Goal: Communication & Community: Participate in discussion

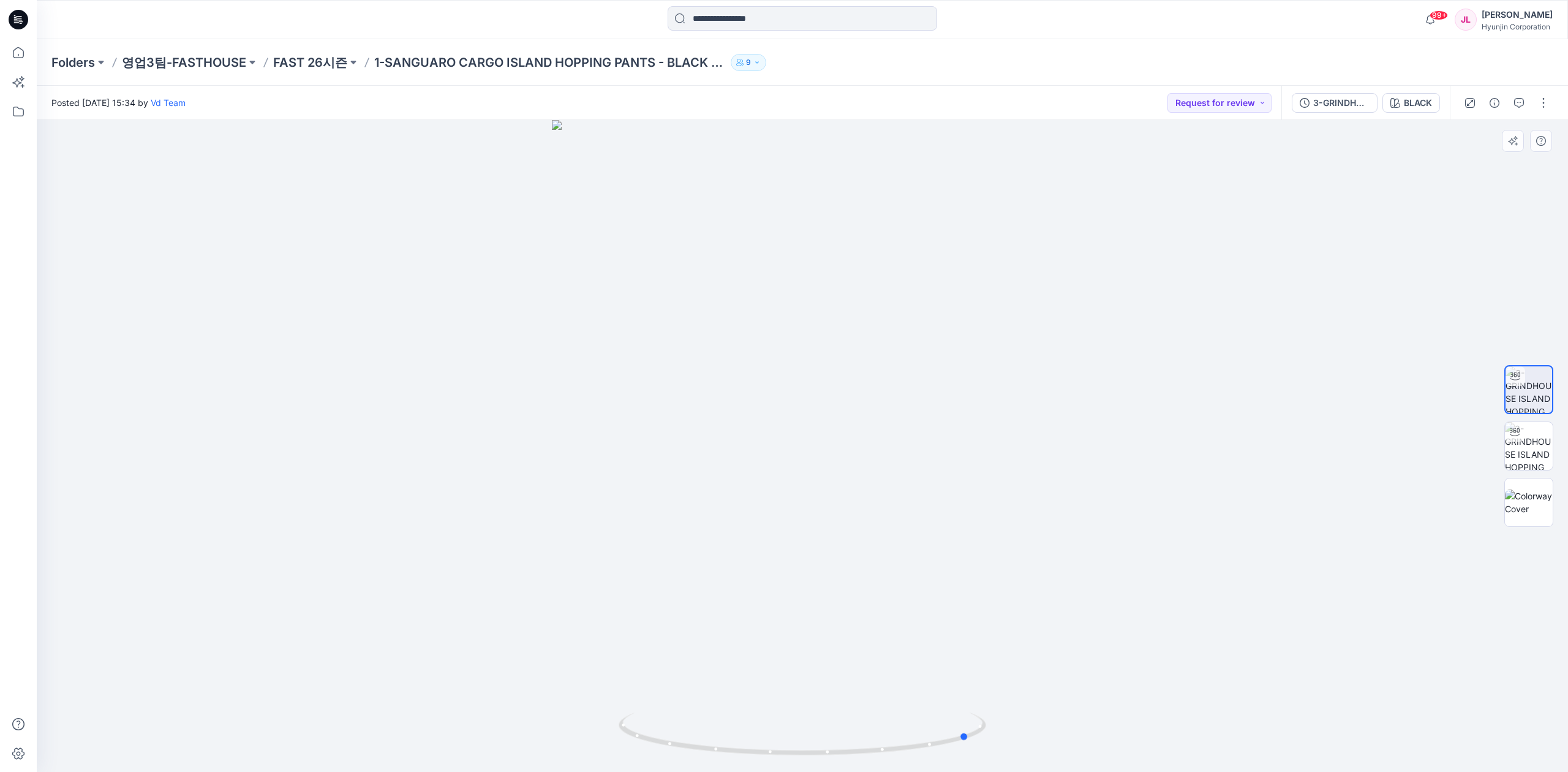
drag, startPoint x: 811, startPoint y: 631, endPoint x: 978, endPoint y: 641, distance: 167.3
click at [978, 641] on div at bounding box center [802, 446] width 1531 height 652
drag, startPoint x: 896, startPoint y: 270, endPoint x: 881, endPoint y: 541, distance: 271.4
click at [881, 541] on img at bounding box center [802, 445] width 919 height 653
drag, startPoint x: 886, startPoint y: 751, endPoint x: 974, endPoint y: 737, distance: 89.1
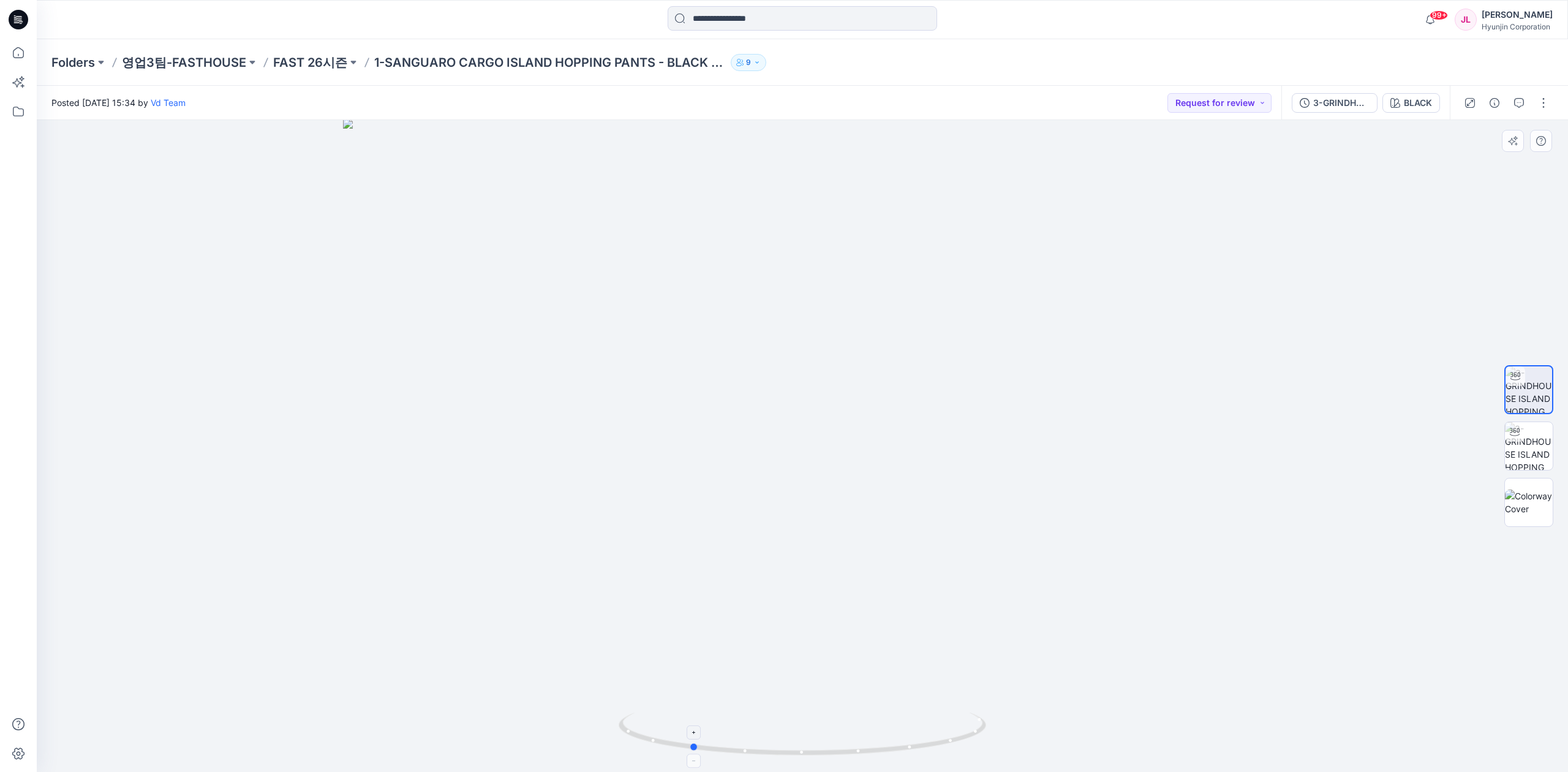
click at [974, 737] on icon at bounding box center [804, 735] width 371 height 46
drag, startPoint x: 774, startPoint y: 709, endPoint x: 770, endPoint y: 491, distance: 218.0
click at [770, 491] on img at bounding box center [802, 336] width 919 height 871
drag, startPoint x: 865, startPoint y: 519, endPoint x: 856, endPoint y: 630, distance: 111.4
click at [856, 630] on img at bounding box center [802, 389] width 919 height 765
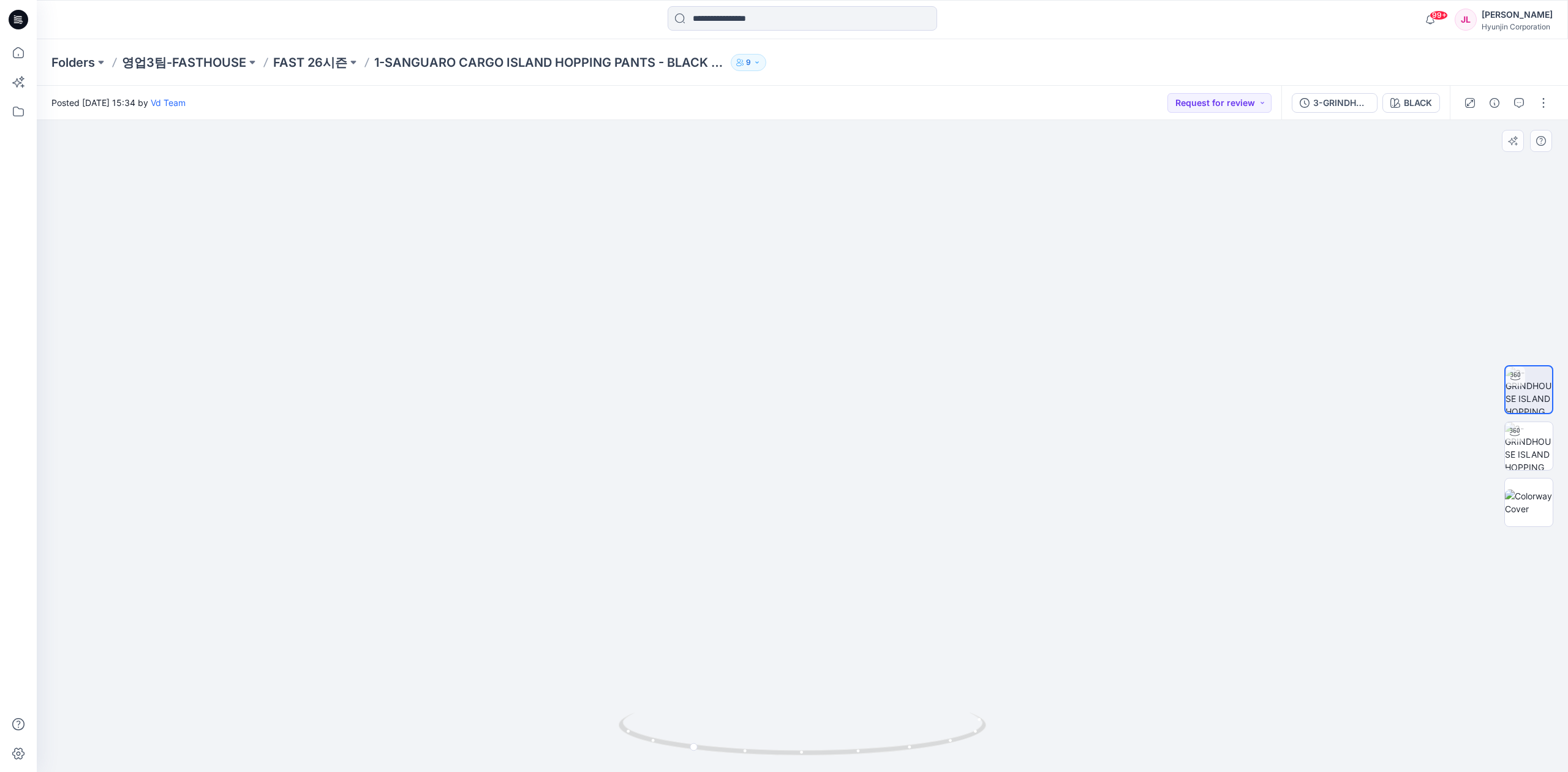
drag, startPoint x: 861, startPoint y: 452, endPoint x: 856, endPoint y: 496, distance: 44.3
click at [856, 496] on img at bounding box center [802, 413] width 919 height 717
click at [299, 57] on p "FAST 26시즌" at bounding box center [310, 63] width 74 height 17
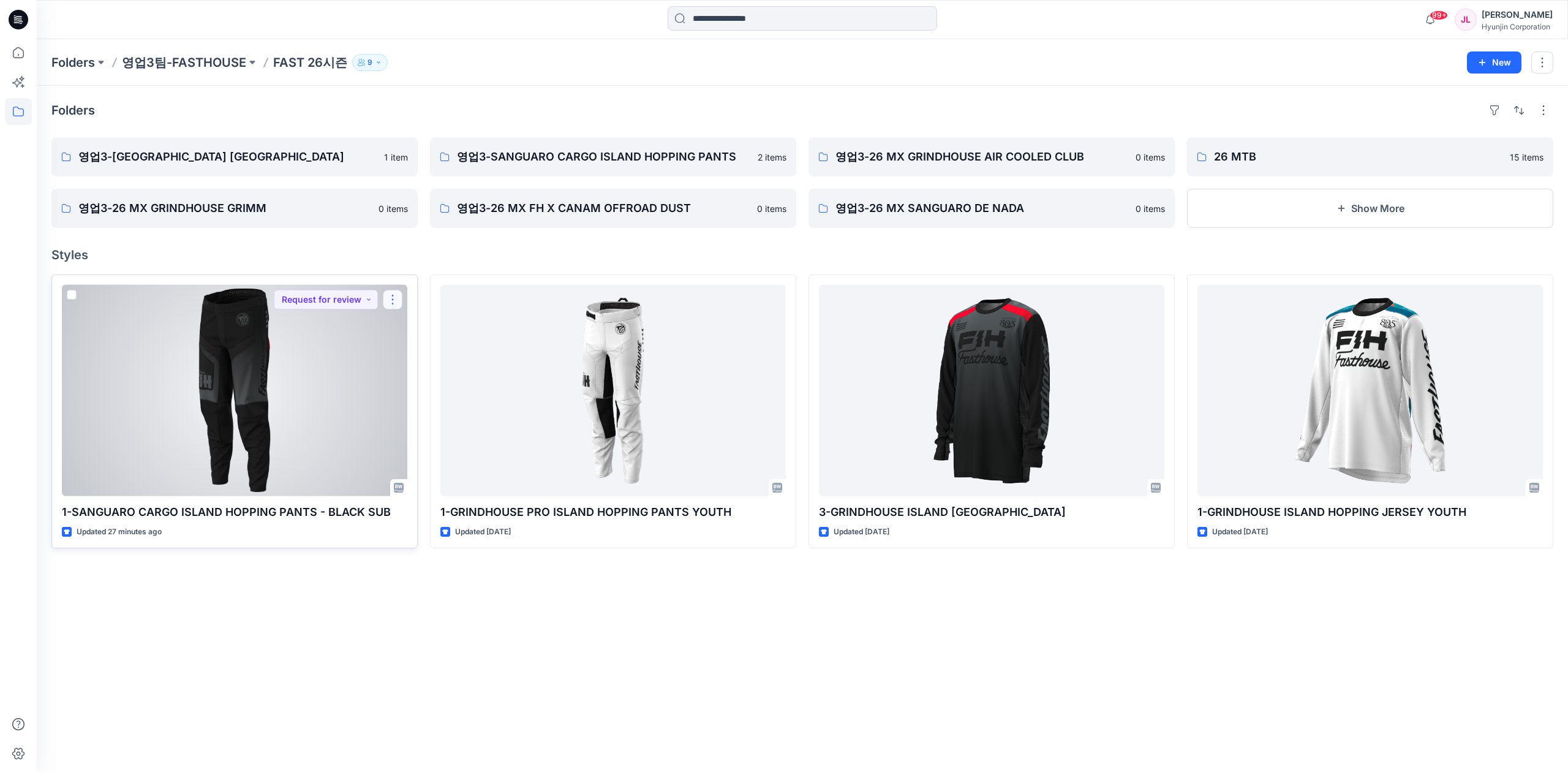
click at [396, 295] on button "button" at bounding box center [392, 299] width 19 height 19
click at [442, 395] on p "Duplicate to..." at bounding box center [435, 397] width 56 height 13
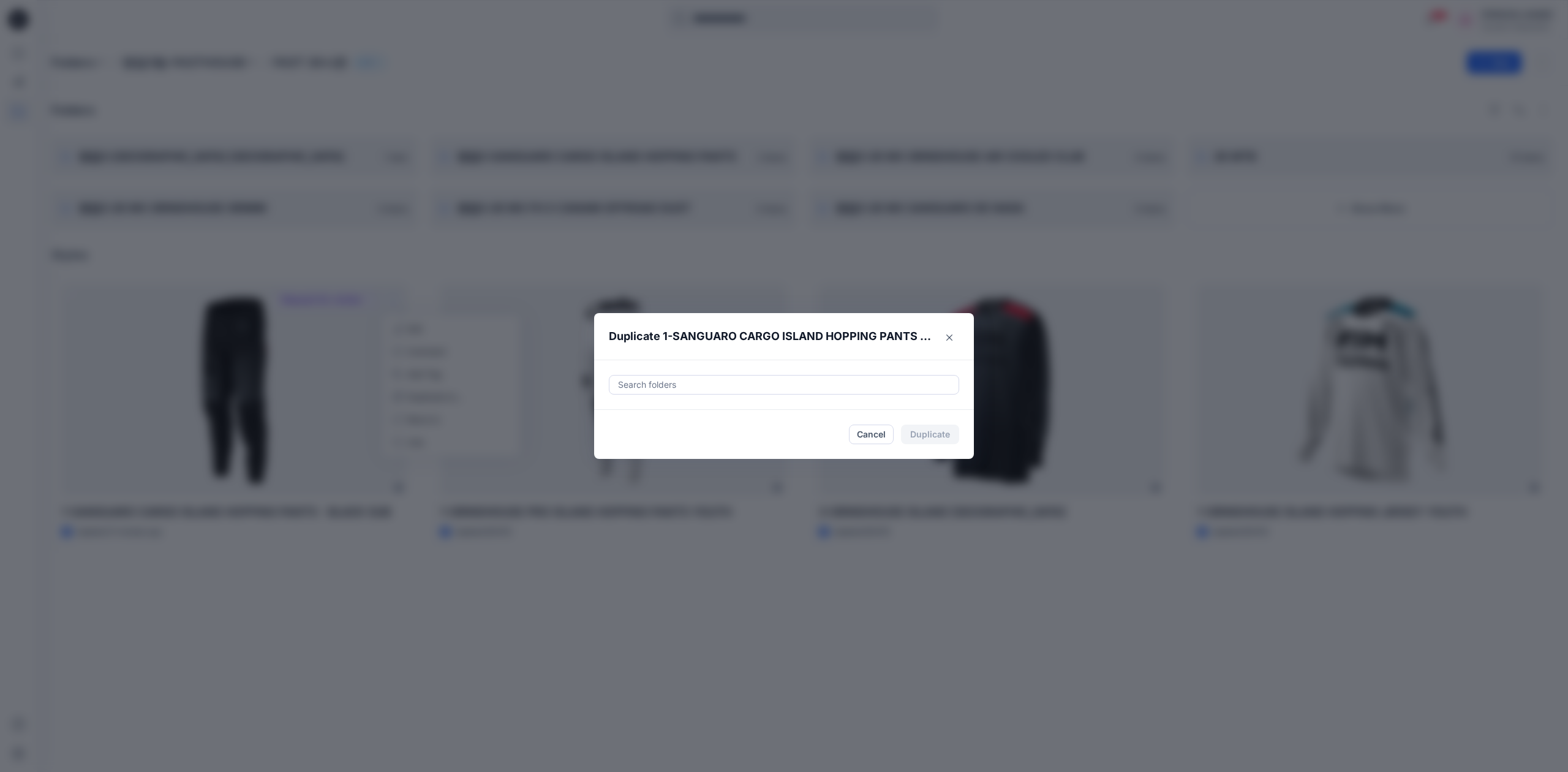
click at [740, 390] on div at bounding box center [784, 385] width 335 height 15
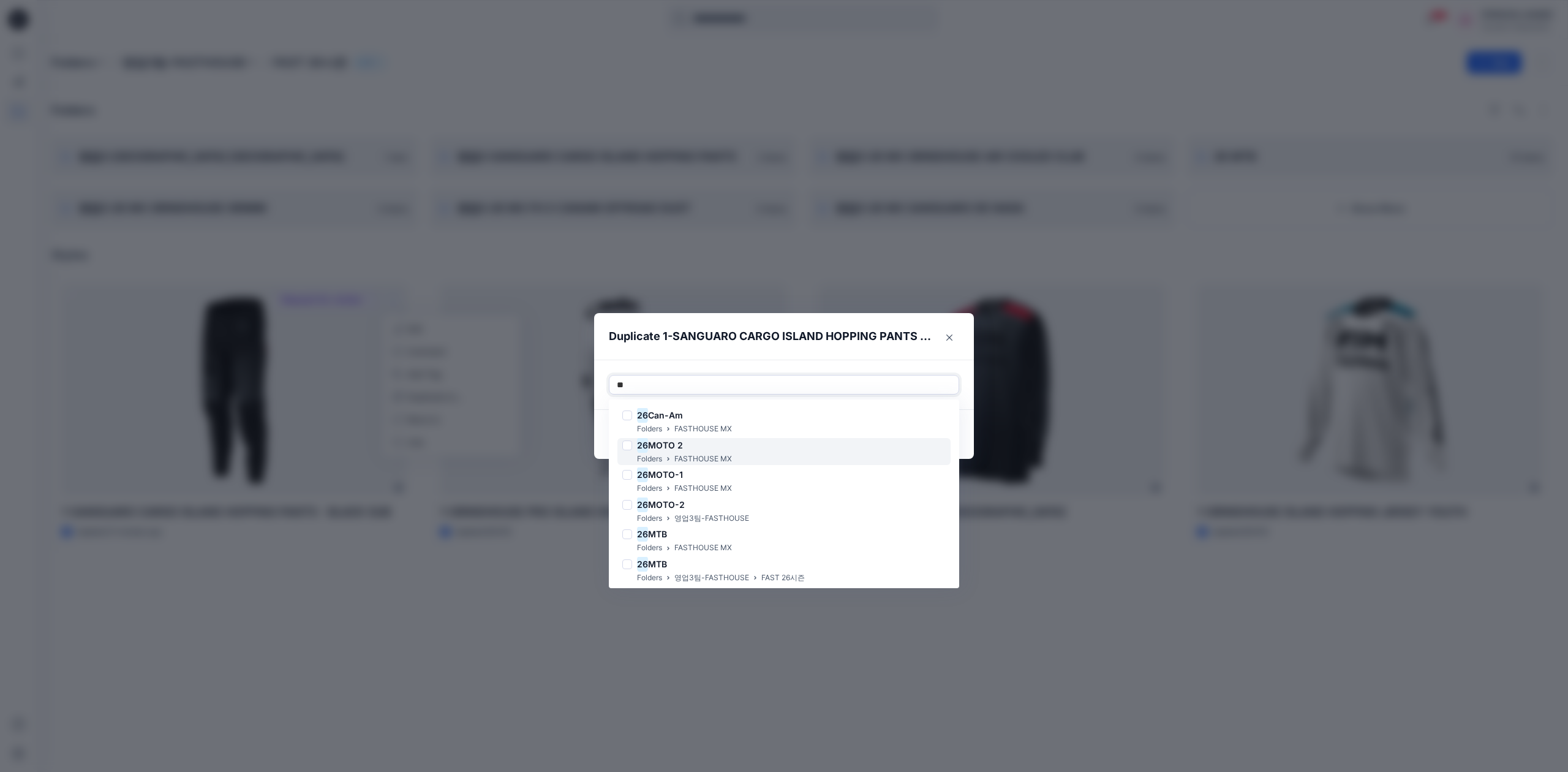
click at [716, 442] on div "26 MOTO 2" at bounding box center [677, 445] width 110 height 15
type input "**"
click at [924, 352] on header "Duplicate 1-SANGUARO CARGO ISLAND HOPPING PANTS - BLACK SUB" at bounding box center [772, 337] width 355 height 47
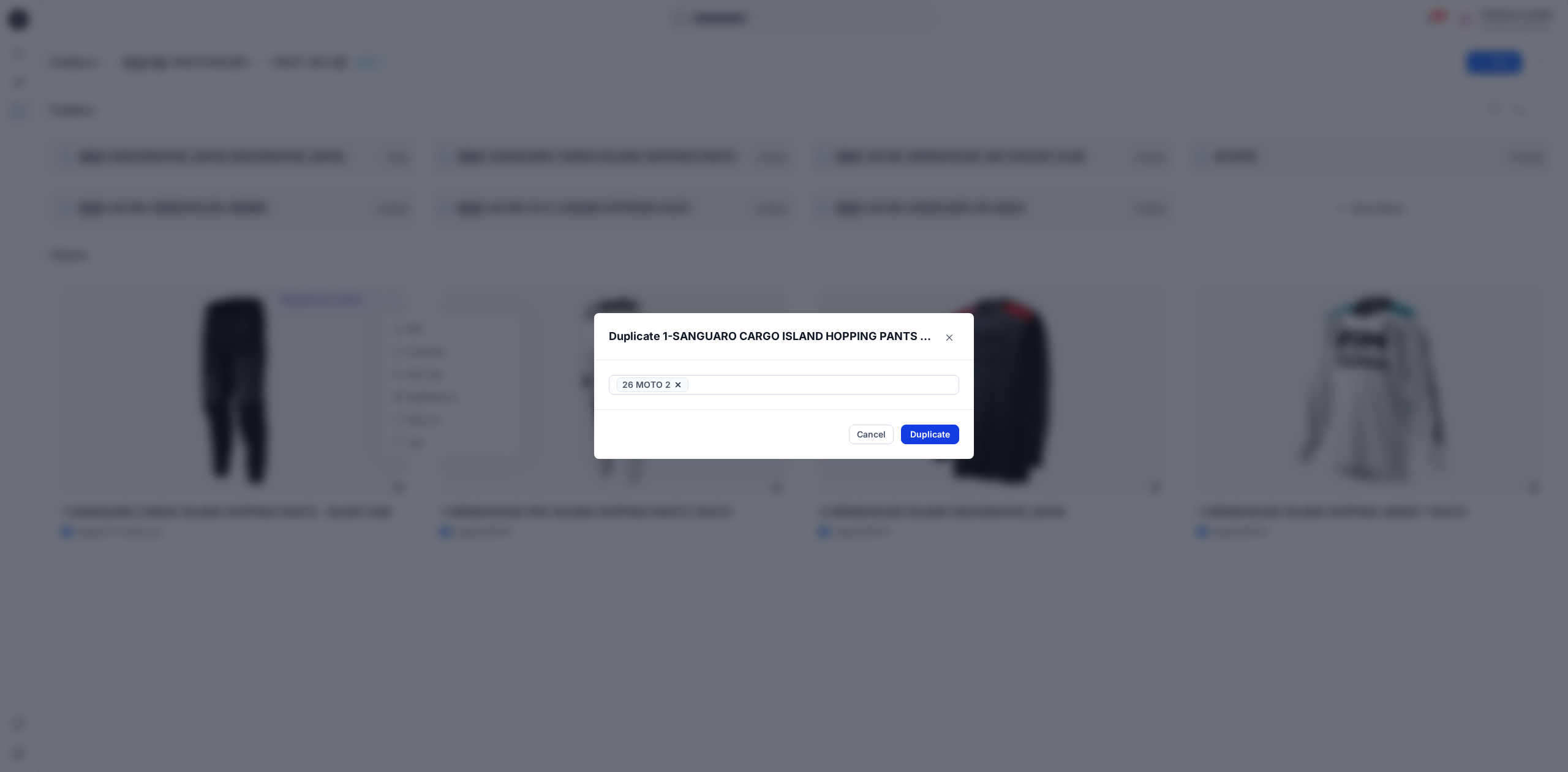
click at [930, 434] on button "Duplicate" at bounding box center [930, 434] width 58 height 19
click at [942, 439] on button "Close" at bounding box center [940, 434] width 40 height 19
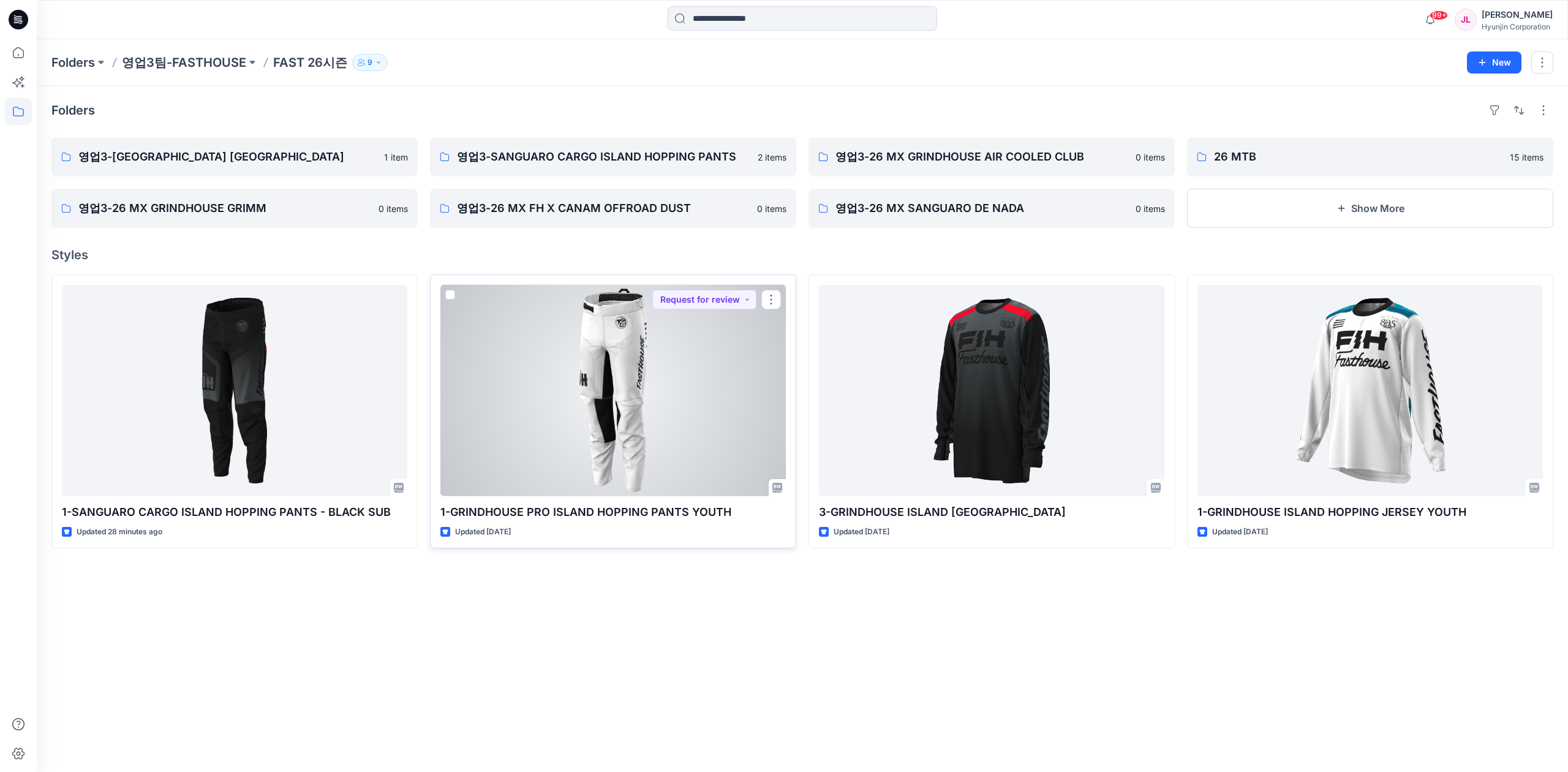
click at [783, 298] on div at bounding box center [613, 390] width 345 height 211
click at [768, 298] on button "button" at bounding box center [771, 299] width 19 height 19
click at [830, 398] on p "Duplicate to..." at bounding box center [814, 397] width 56 height 13
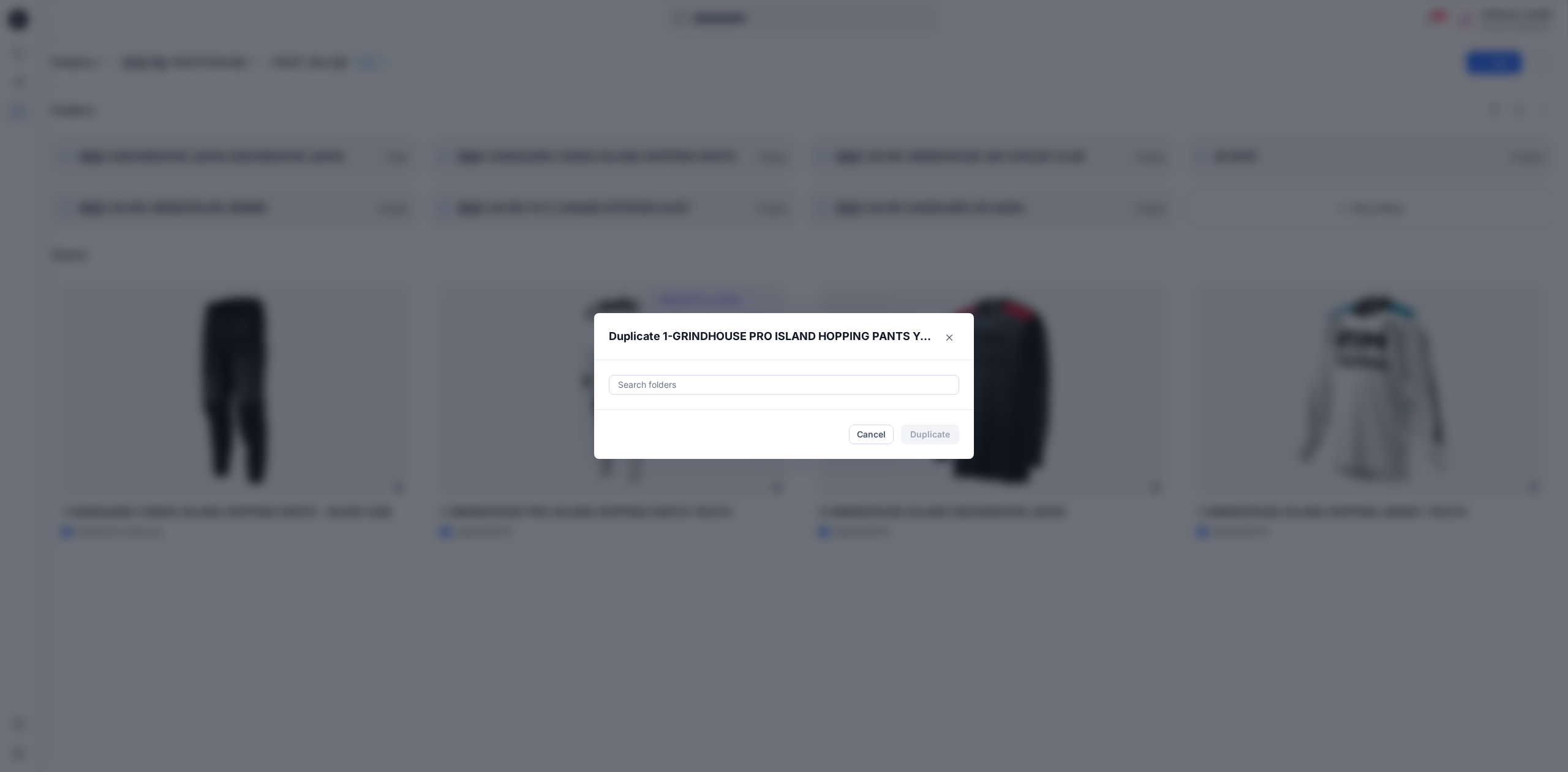
click at [808, 379] on div at bounding box center [784, 385] width 335 height 15
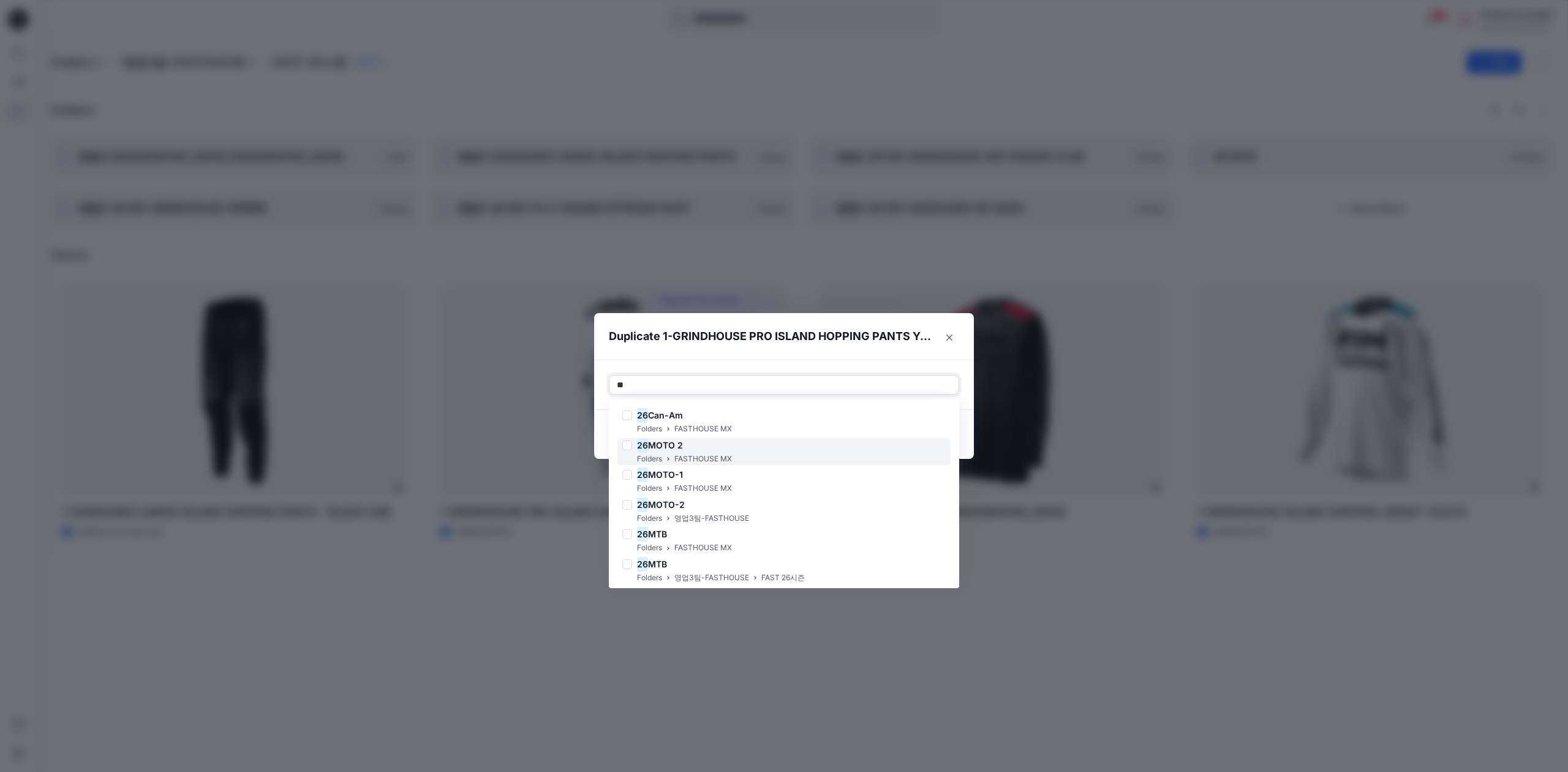
click at [790, 449] on div "26 MOTO 2 Folders FASTHOUSE MX" at bounding box center [784, 451] width 333 height 27
type input "**"
click at [942, 353] on header "Duplicate 1-GRINDHOUSE PRO ISLAND HOPPING PANTS YOUTH" at bounding box center [772, 337] width 355 height 47
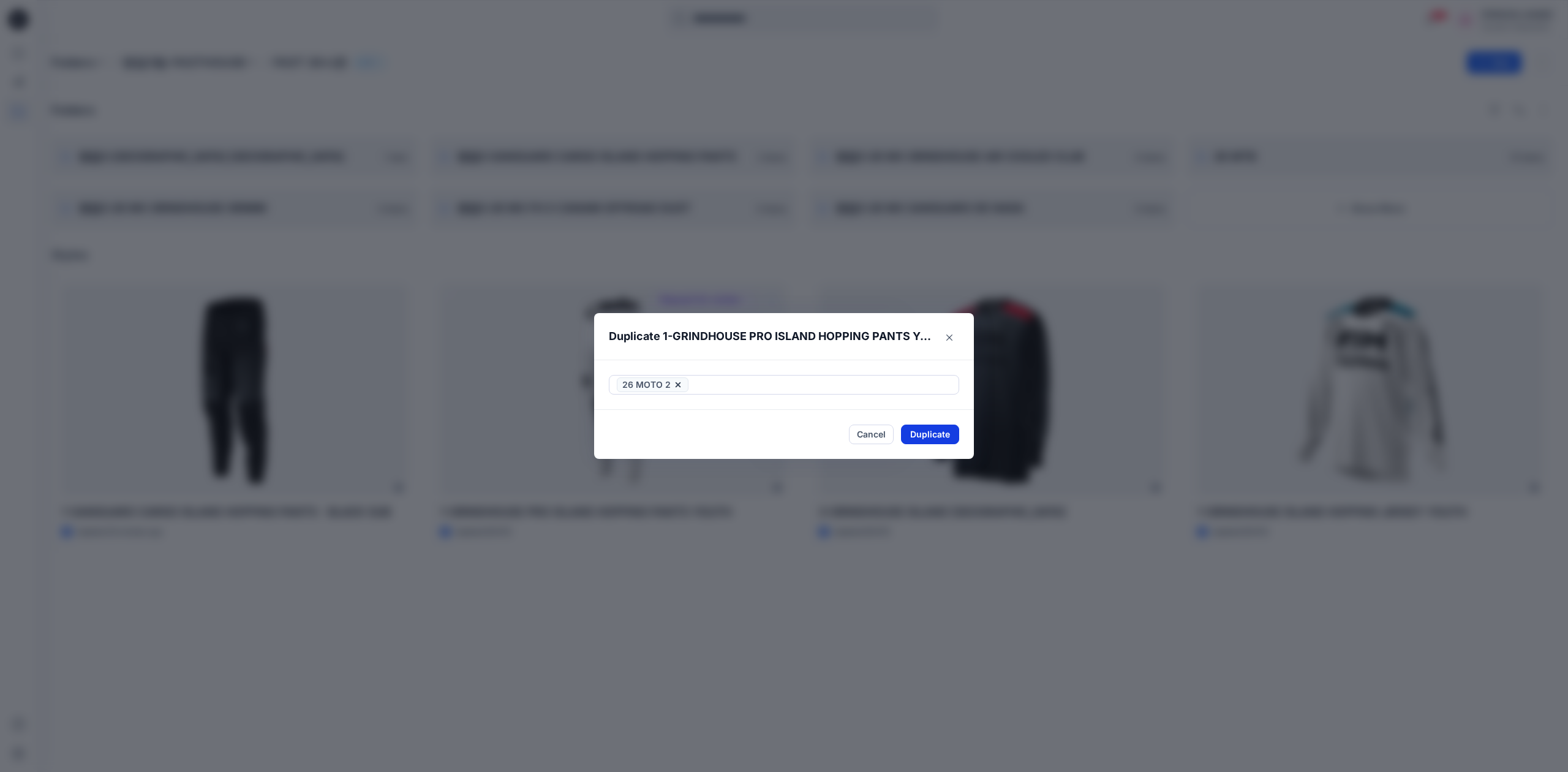
click at [934, 432] on button "Duplicate" at bounding box center [930, 434] width 58 height 19
click at [932, 433] on button "Close" at bounding box center [940, 434] width 40 height 19
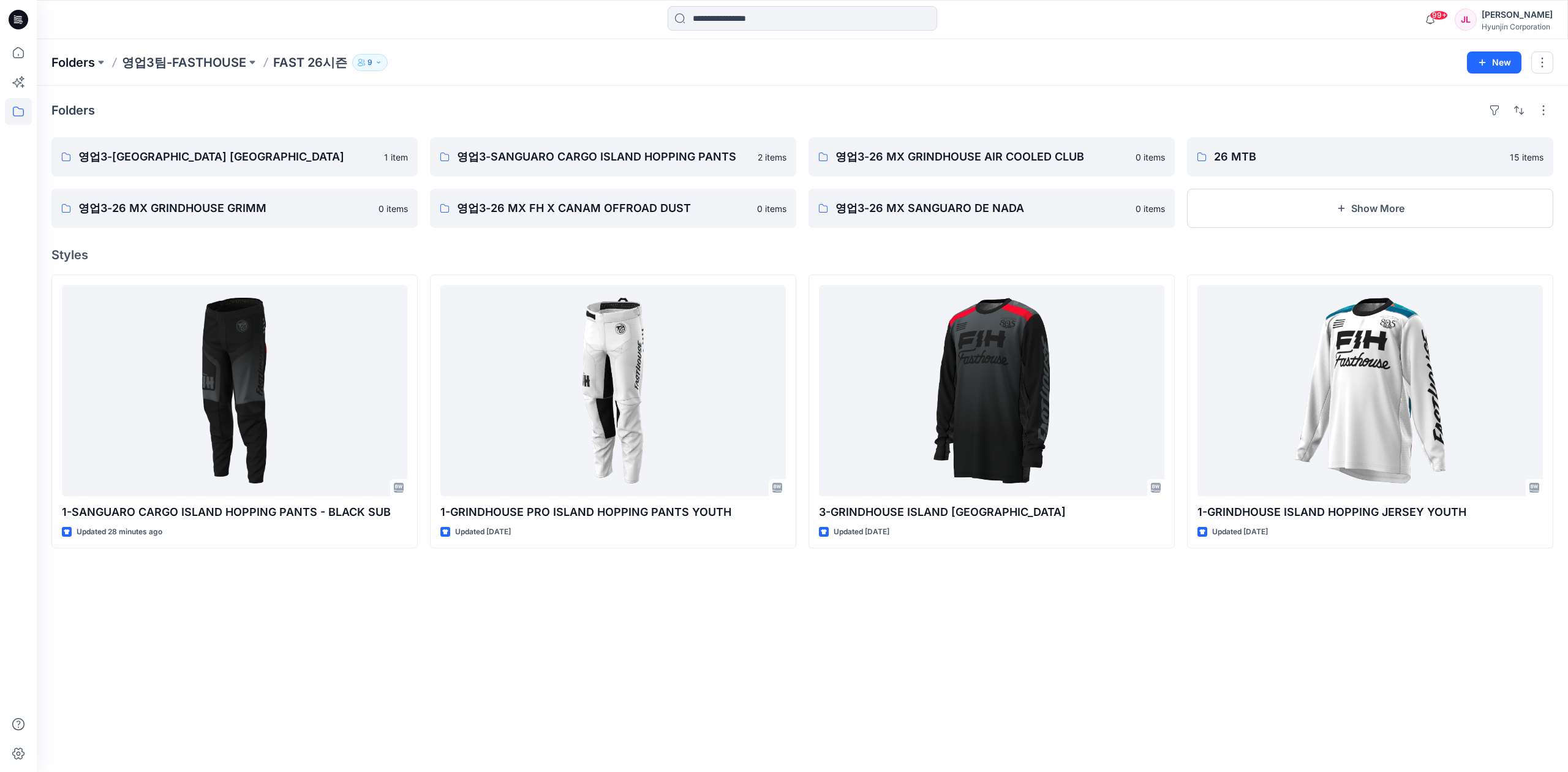
click at [88, 60] on p "Folders" at bounding box center [73, 63] width 43 height 17
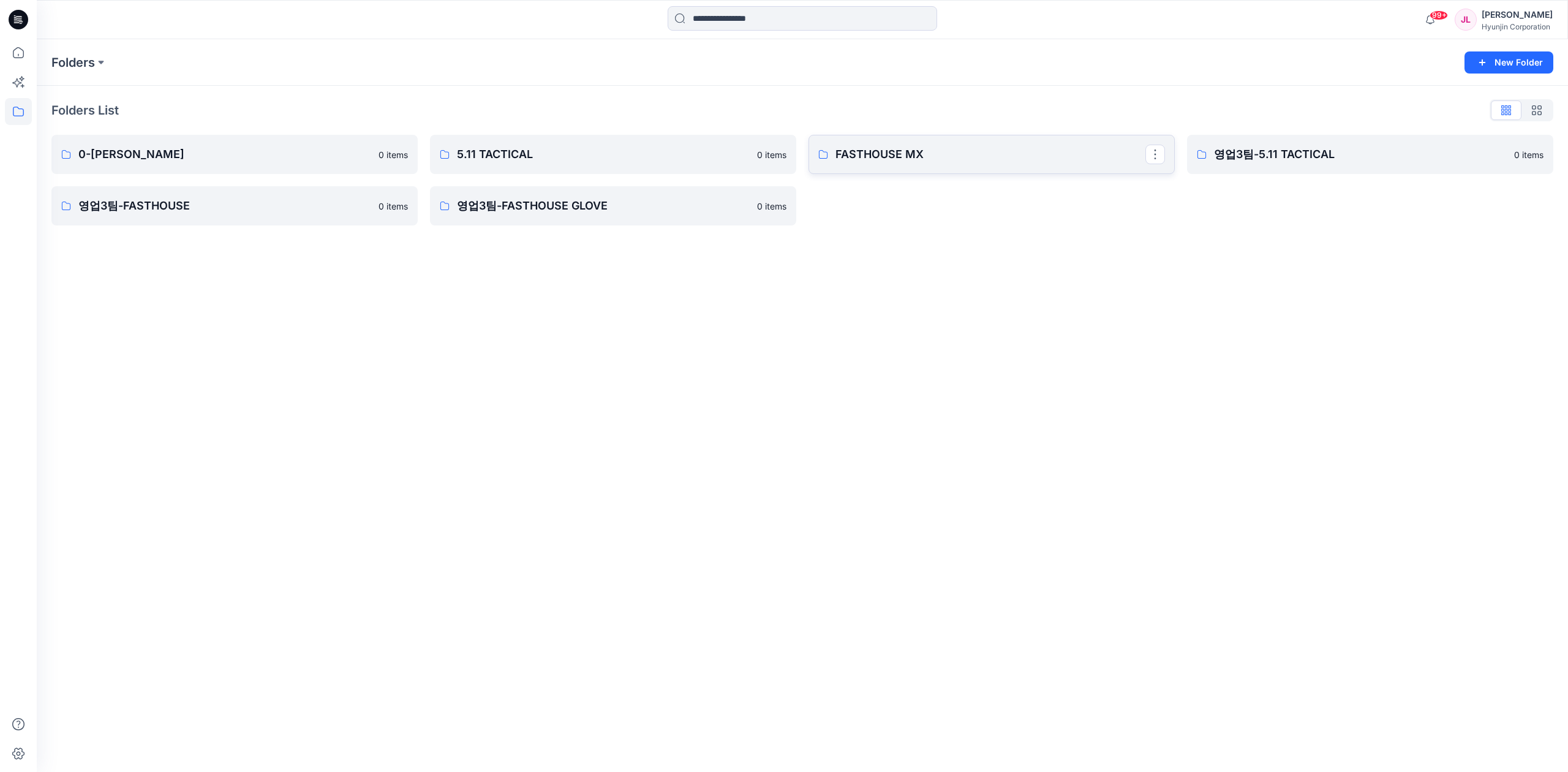
click at [914, 148] on p "FASTHOUSE MX" at bounding box center [990, 155] width 310 height 17
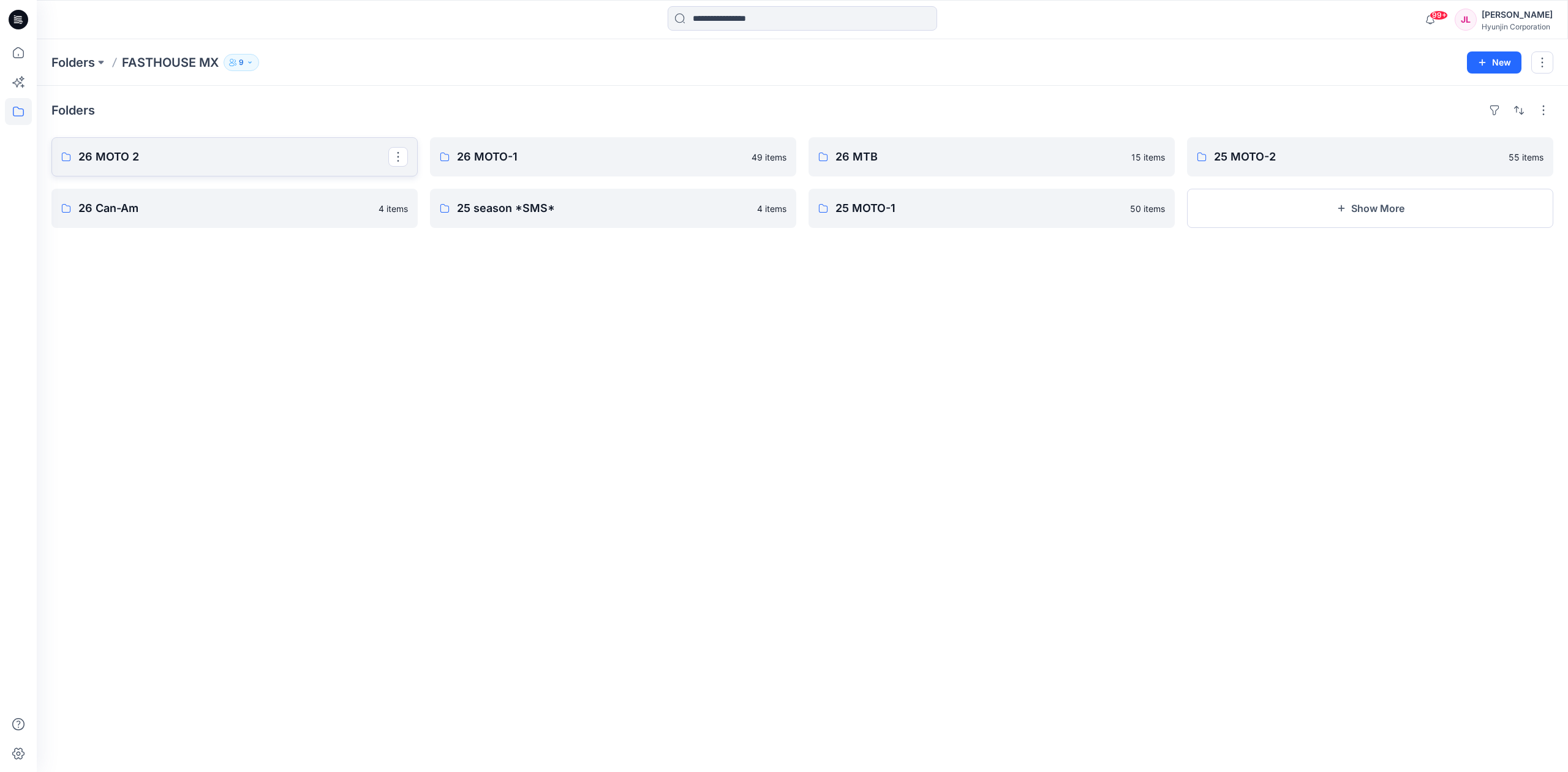
click at [171, 155] on p "26 MOTO 2" at bounding box center [233, 157] width 310 height 17
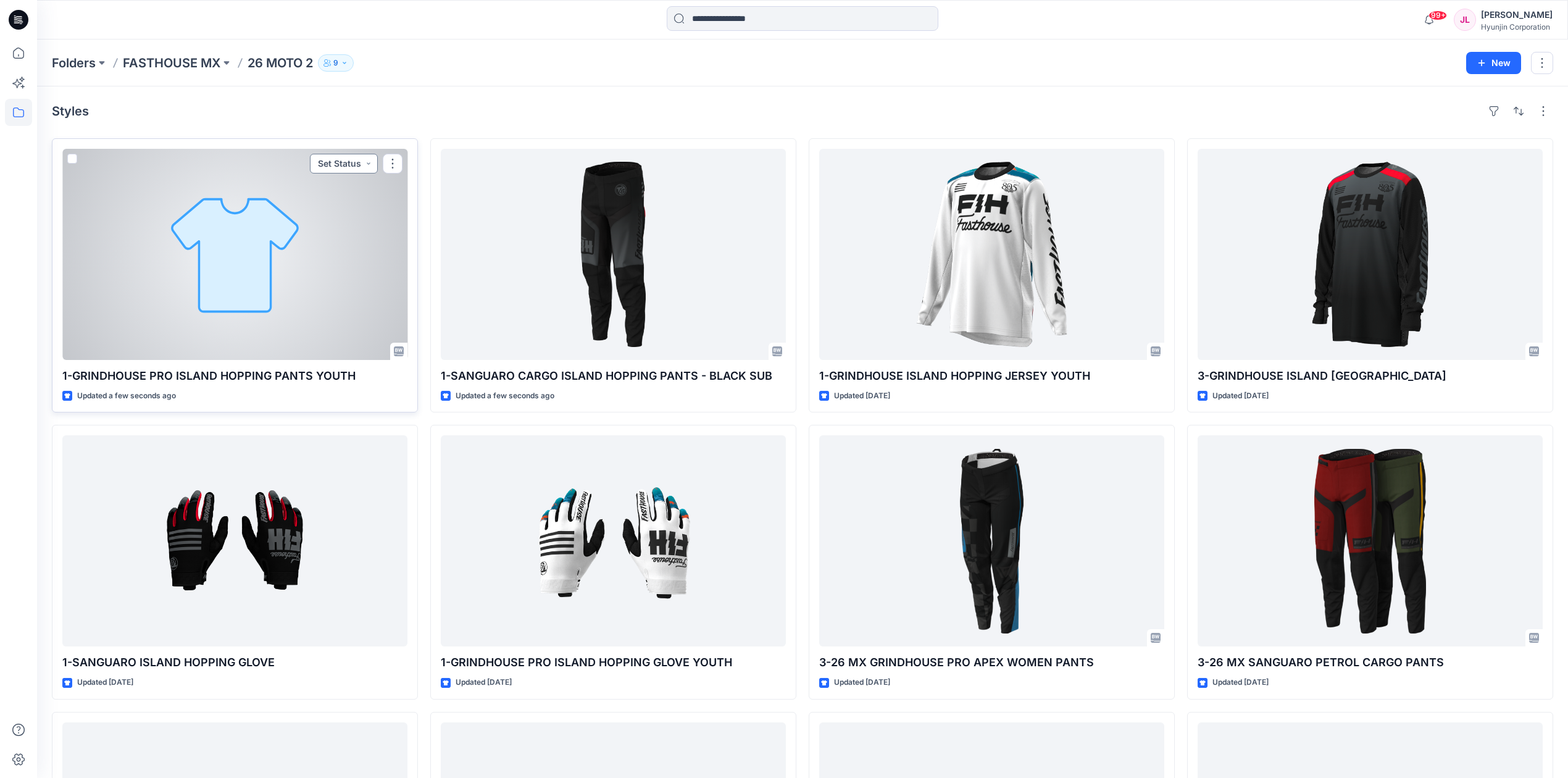
click at [336, 164] on button "Set Status" at bounding box center [343, 163] width 68 height 19
click at [317, 279] on p "Request for review" at bounding box center [326, 283] width 69 height 16
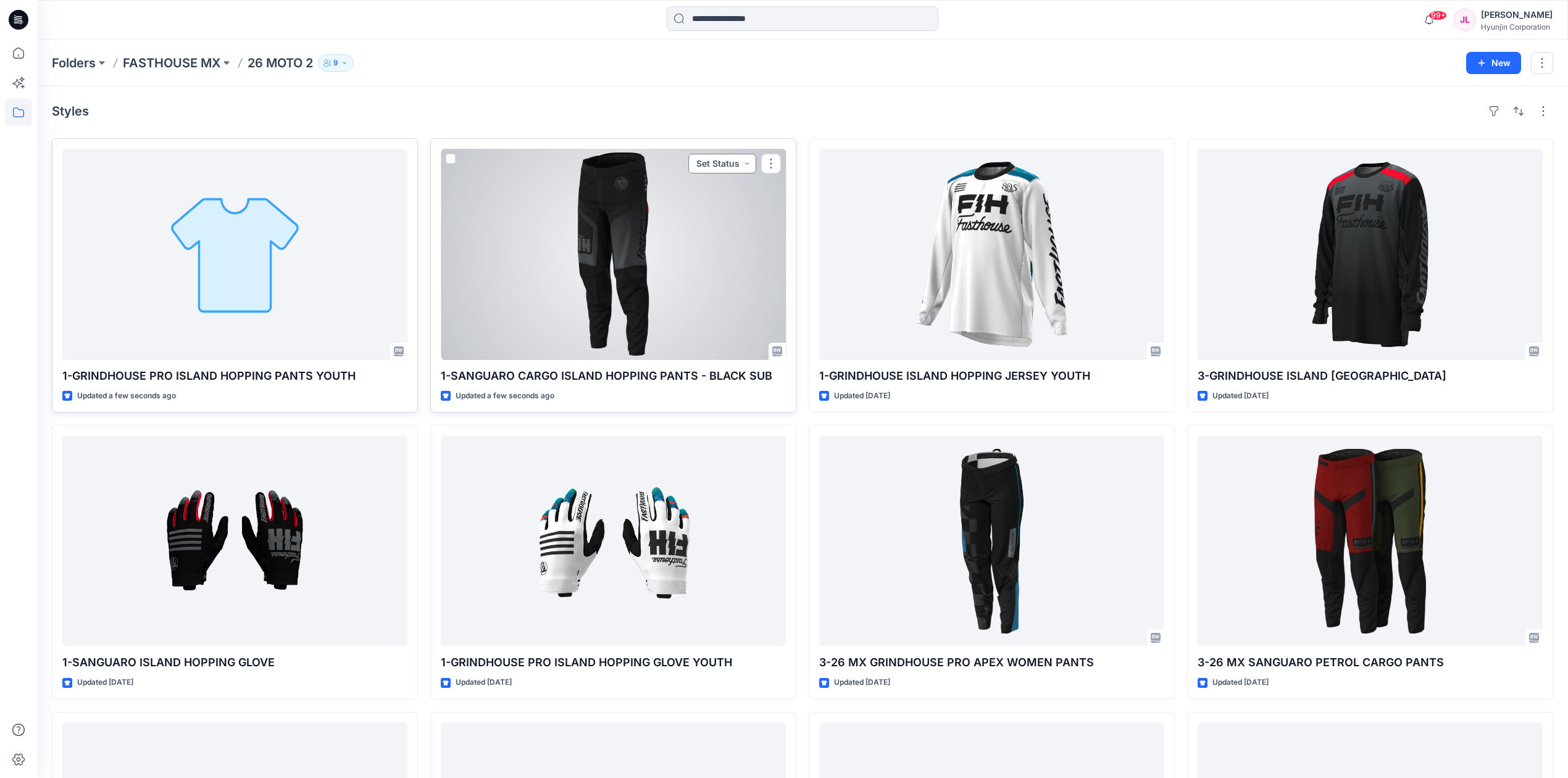
click at [741, 164] on button "Set Status" at bounding box center [722, 163] width 68 height 19
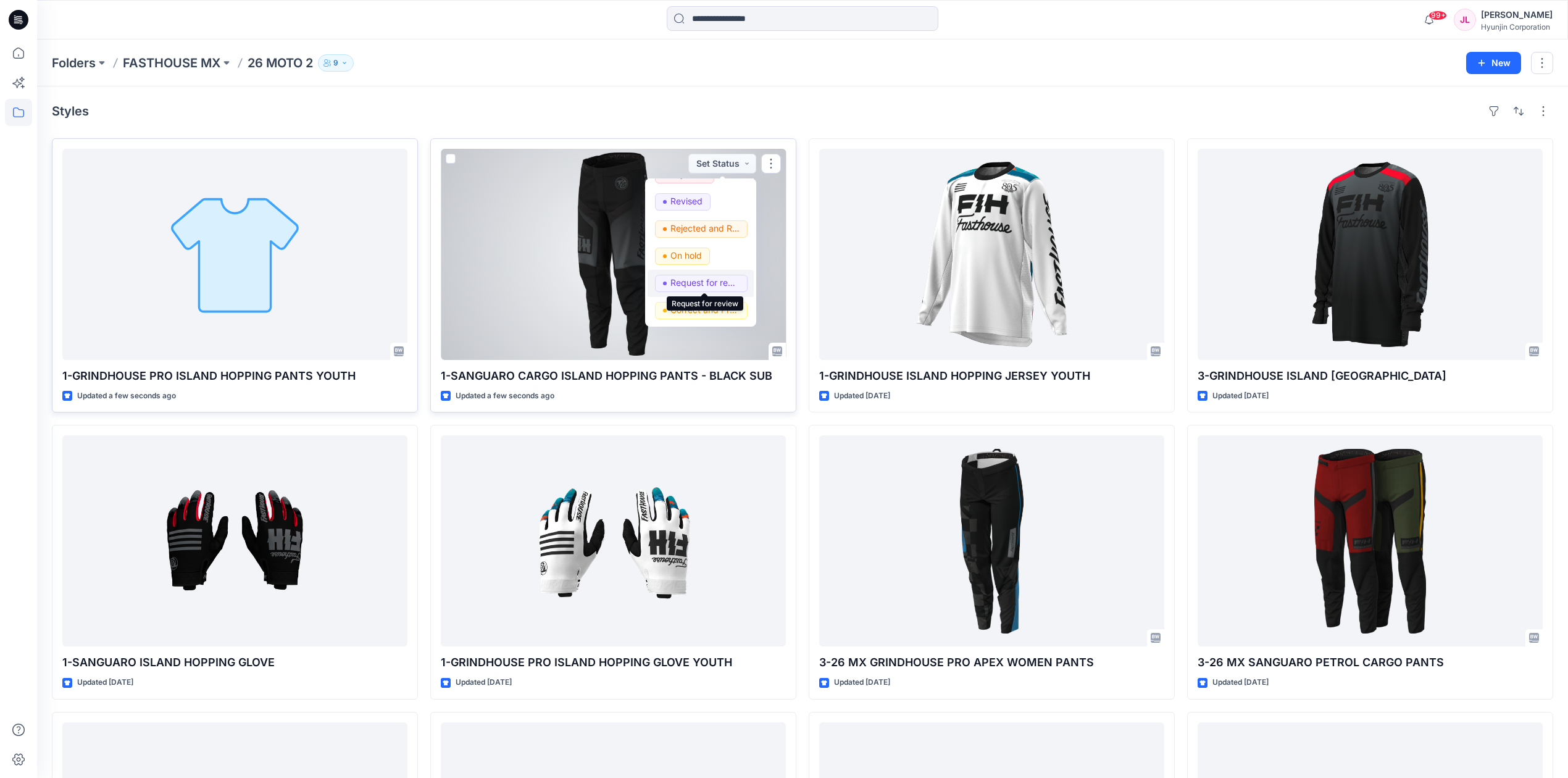
click at [712, 282] on p "Request for review" at bounding box center [704, 283] width 69 height 16
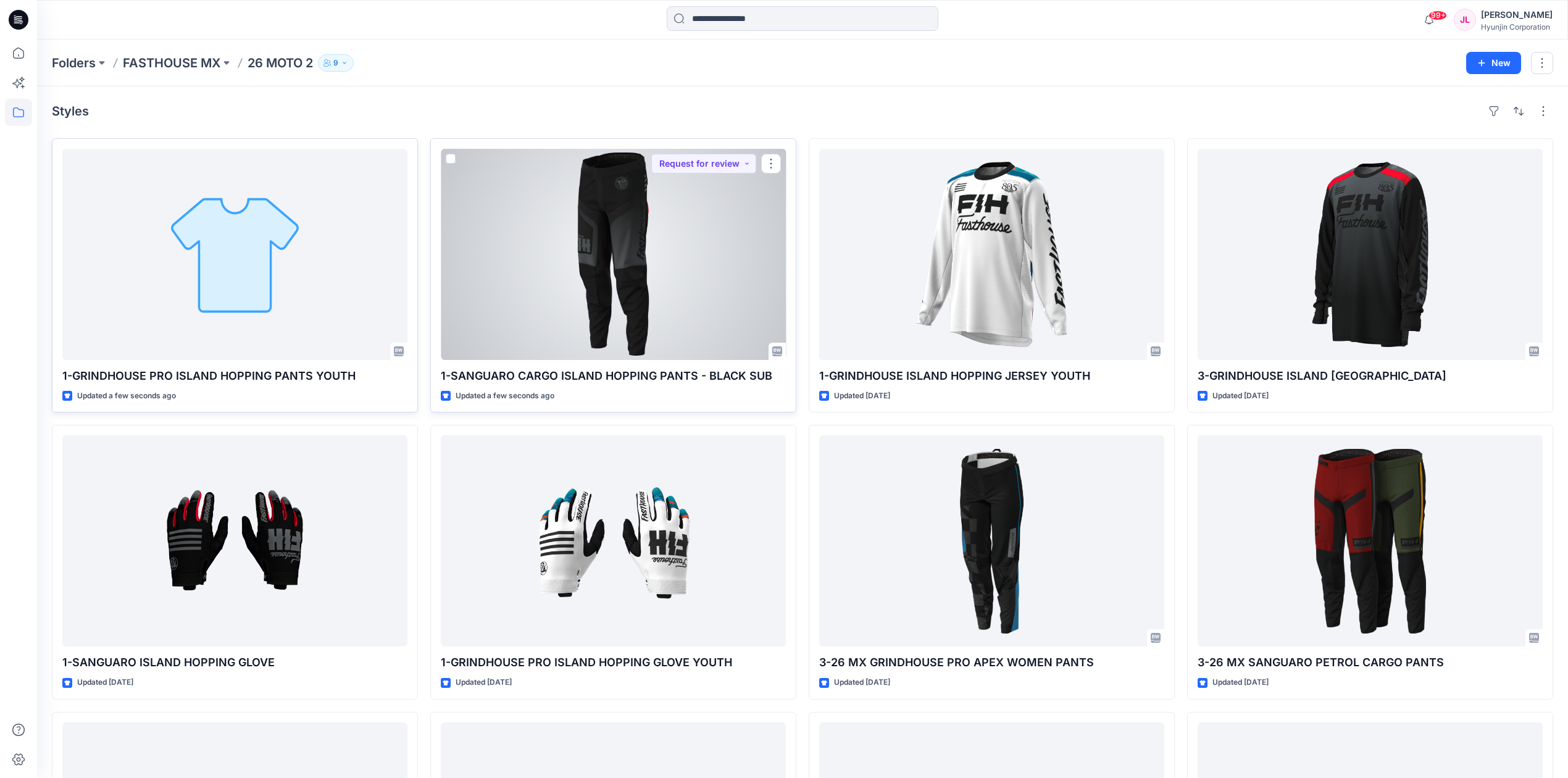
click at [678, 268] on div at bounding box center [613, 255] width 345 height 211
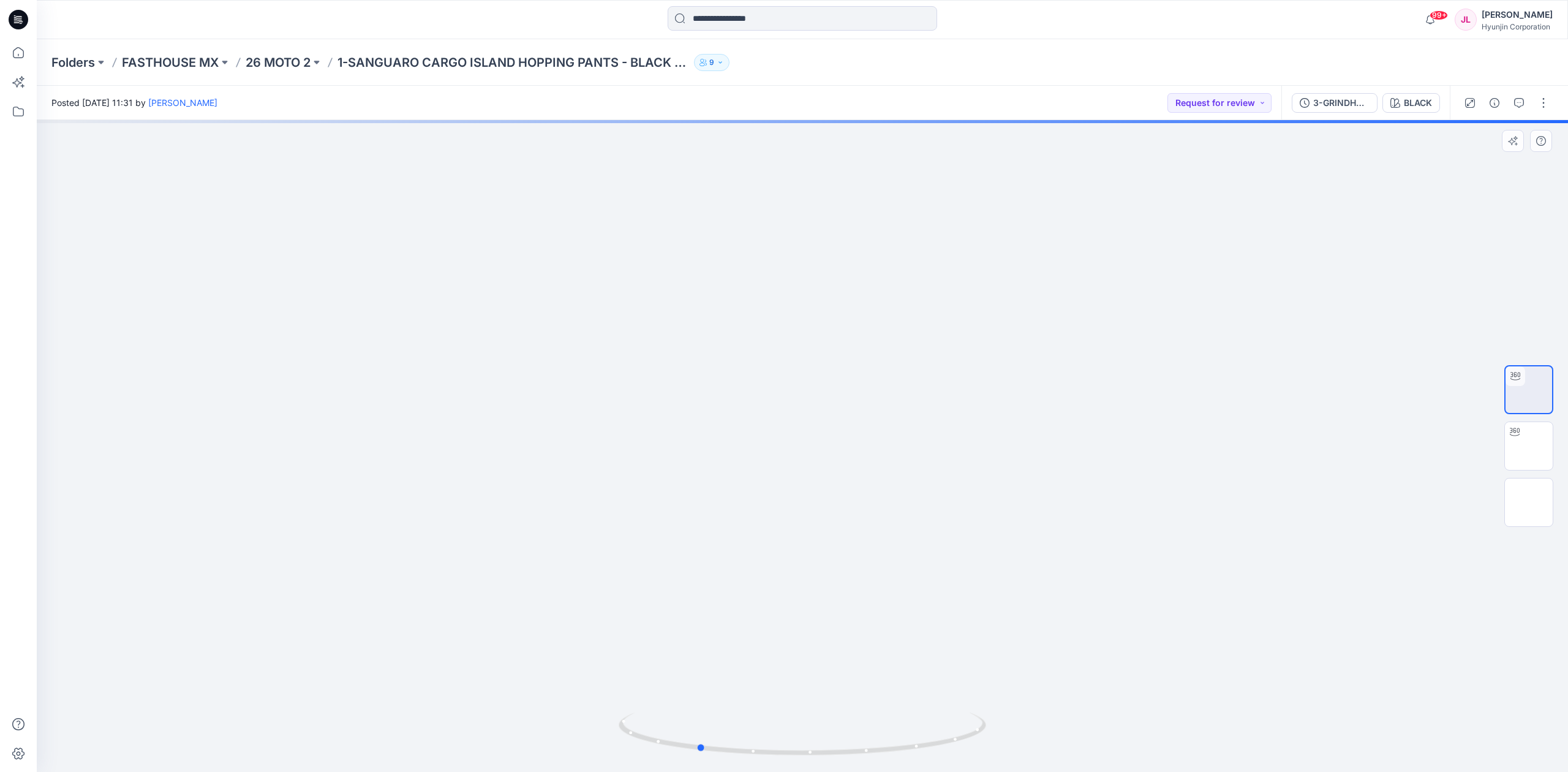
drag, startPoint x: 973, startPoint y: 478, endPoint x: 868, endPoint y: 494, distance: 106.2
click at [868, 494] on div at bounding box center [802, 446] width 1531 height 652
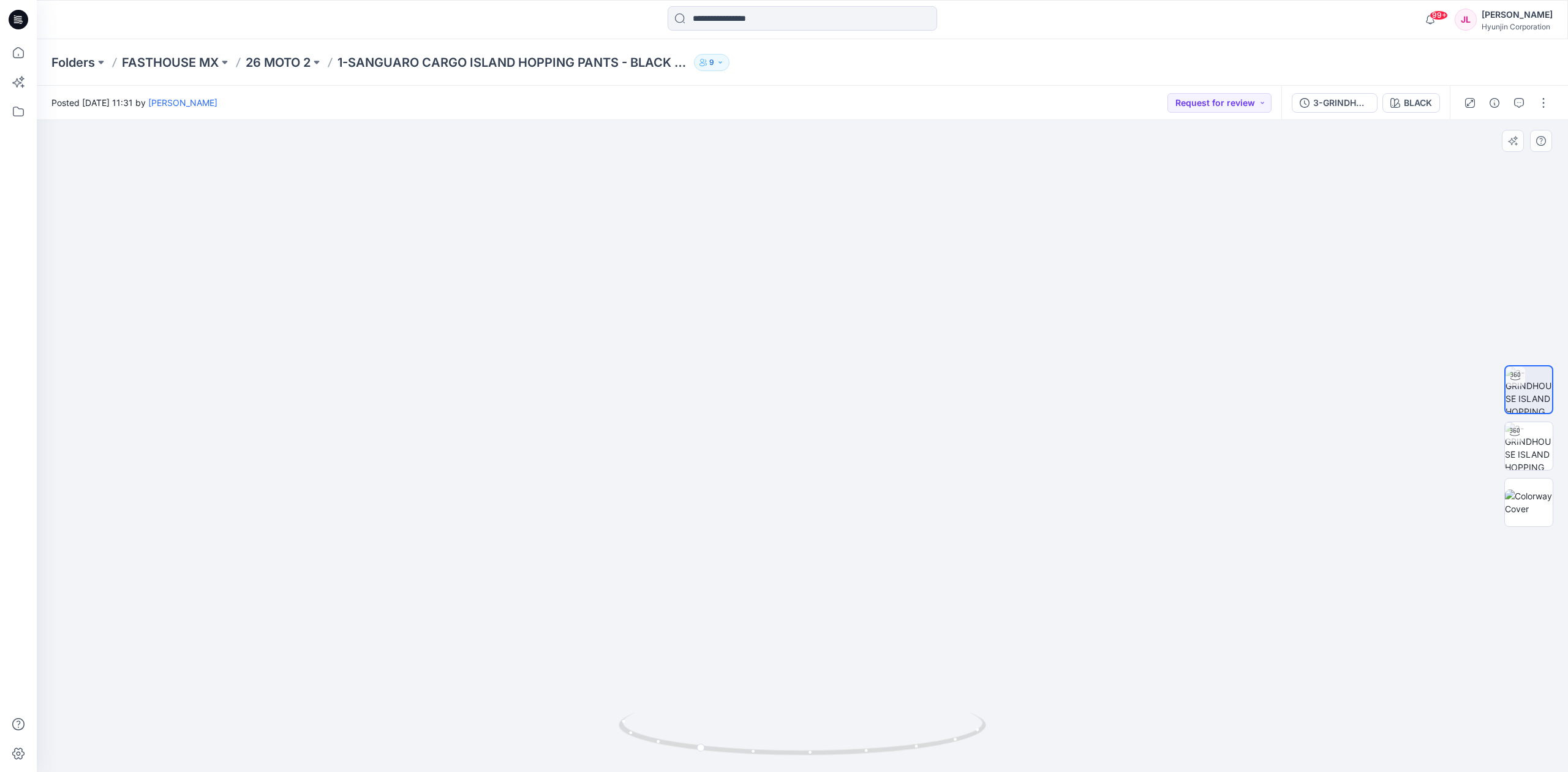
drag, startPoint x: 770, startPoint y: 335, endPoint x: 758, endPoint y: 449, distance: 114.6
click at [758, 449] on img at bounding box center [802, 364] width 919 height 815
click at [1515, 104] on icon "button" at bounding box center [1519, 103] width 10 height 10
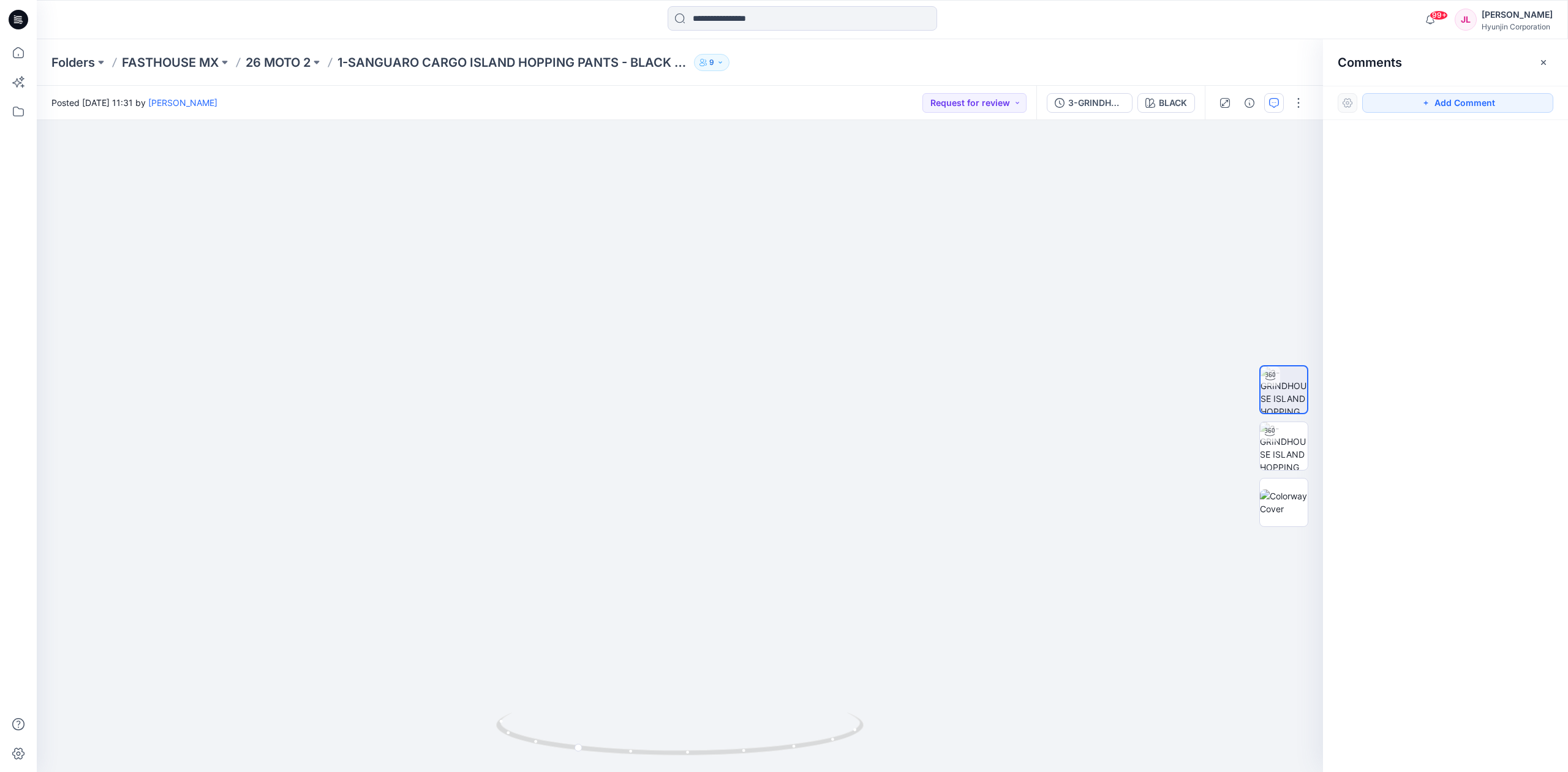
click at [1441, 89] on div "Add Comment" at bounding box center [1445, 103] width 245 height 34
click at [1438, 103] on button "Add Comment" at bounding box center [1457, 103] width 191 height 19
click at [624, 400] on div "1" at bounding box center [680, 446] width 1286 height 652
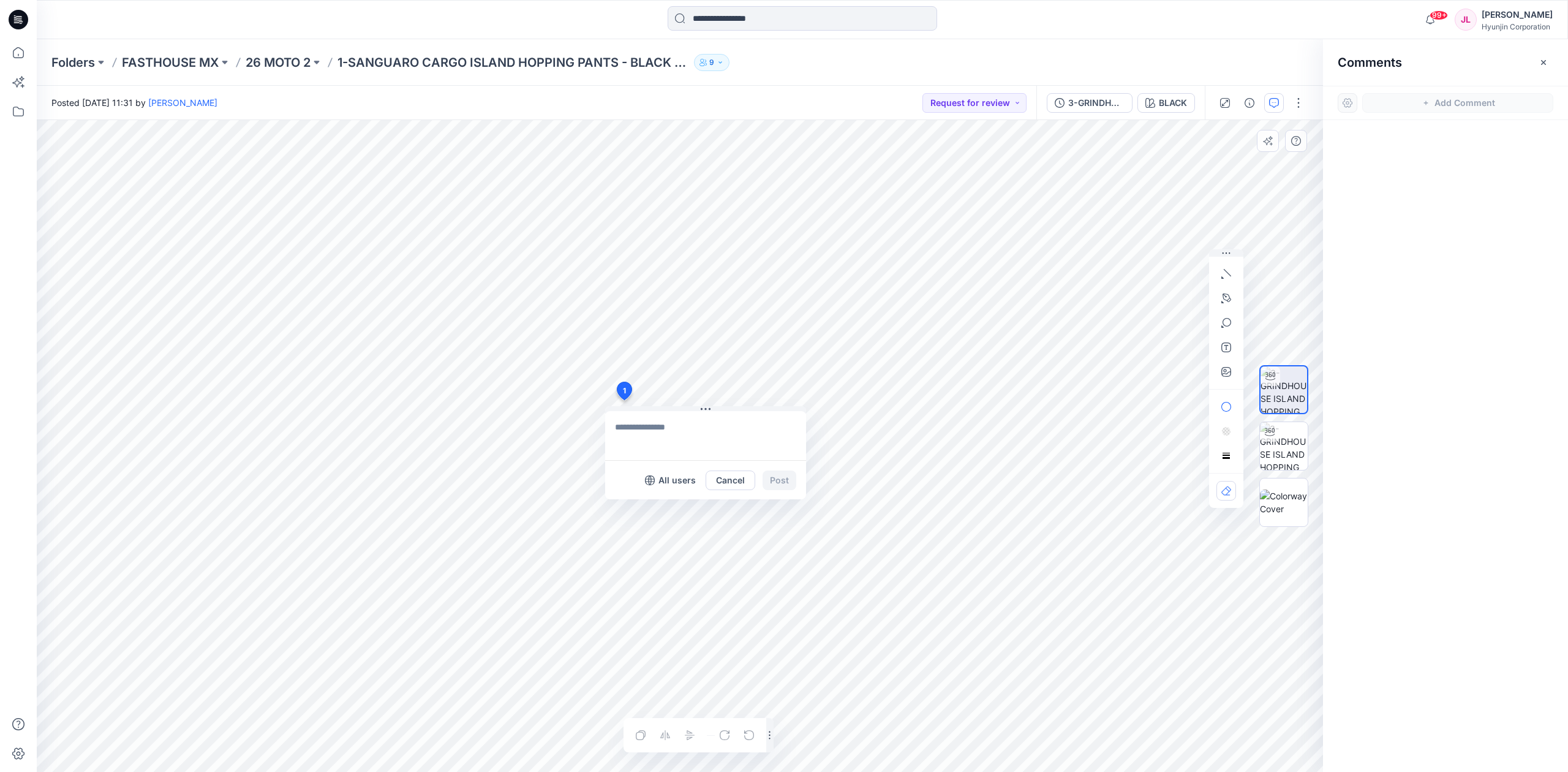
click at [656, 427] on textarea at bounding box center [705, 436] width 201 height 49
type textarea "*"
type textarea "**********"
click at [766, 481] on button "Post" at bounding box center [779, 480] width 34 height 19
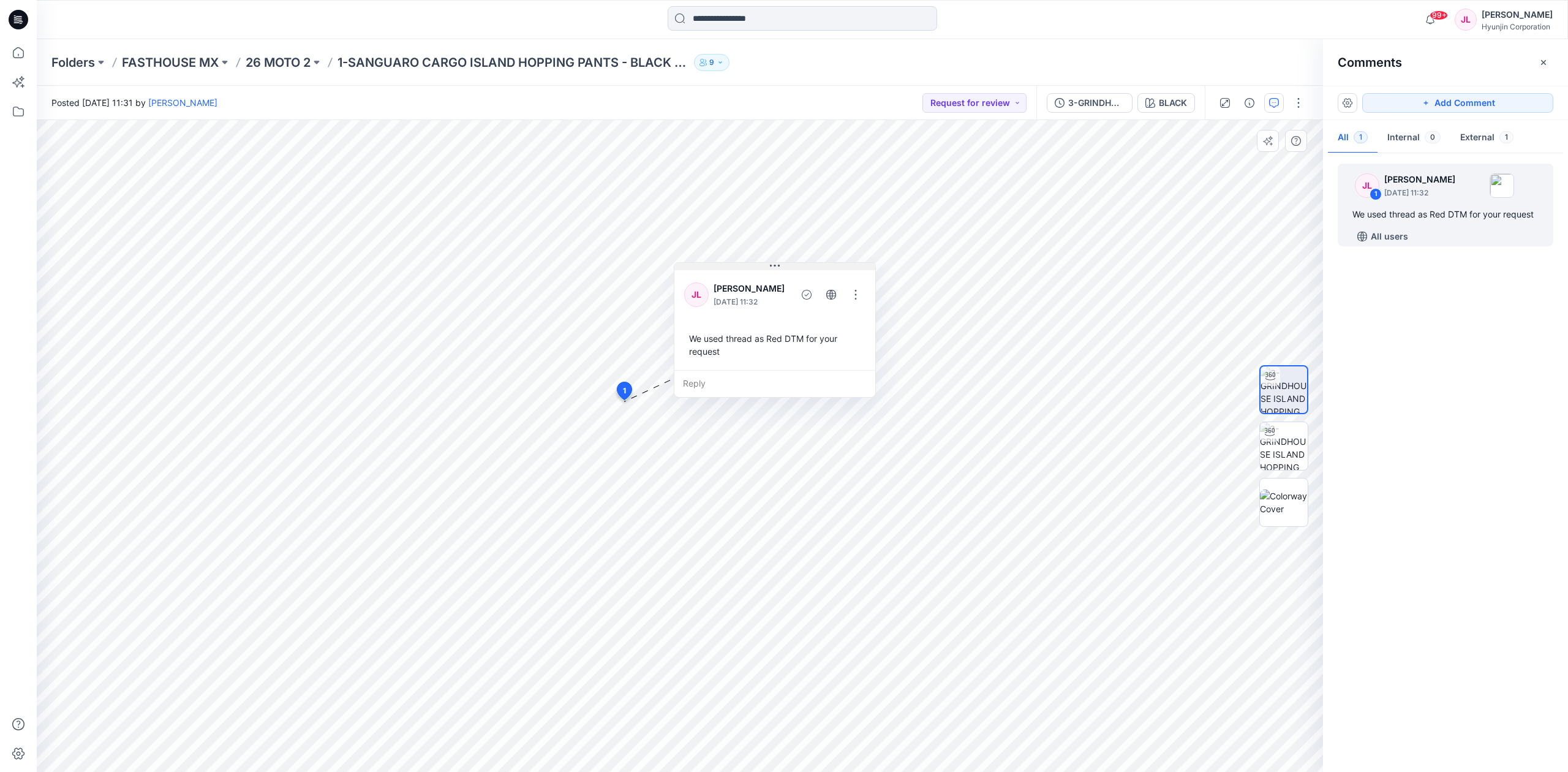
drag, startPoint x: 713, startPoint y: 412, endPoint x: 782, endPoint y: 266, distance: 161.5
click at [782, 266] on button at bounding box center [774, 265] width 201 height 7
click at [1391, 105] on button "Add Comment" at bounding box center [1457, 103] width 191 height 19
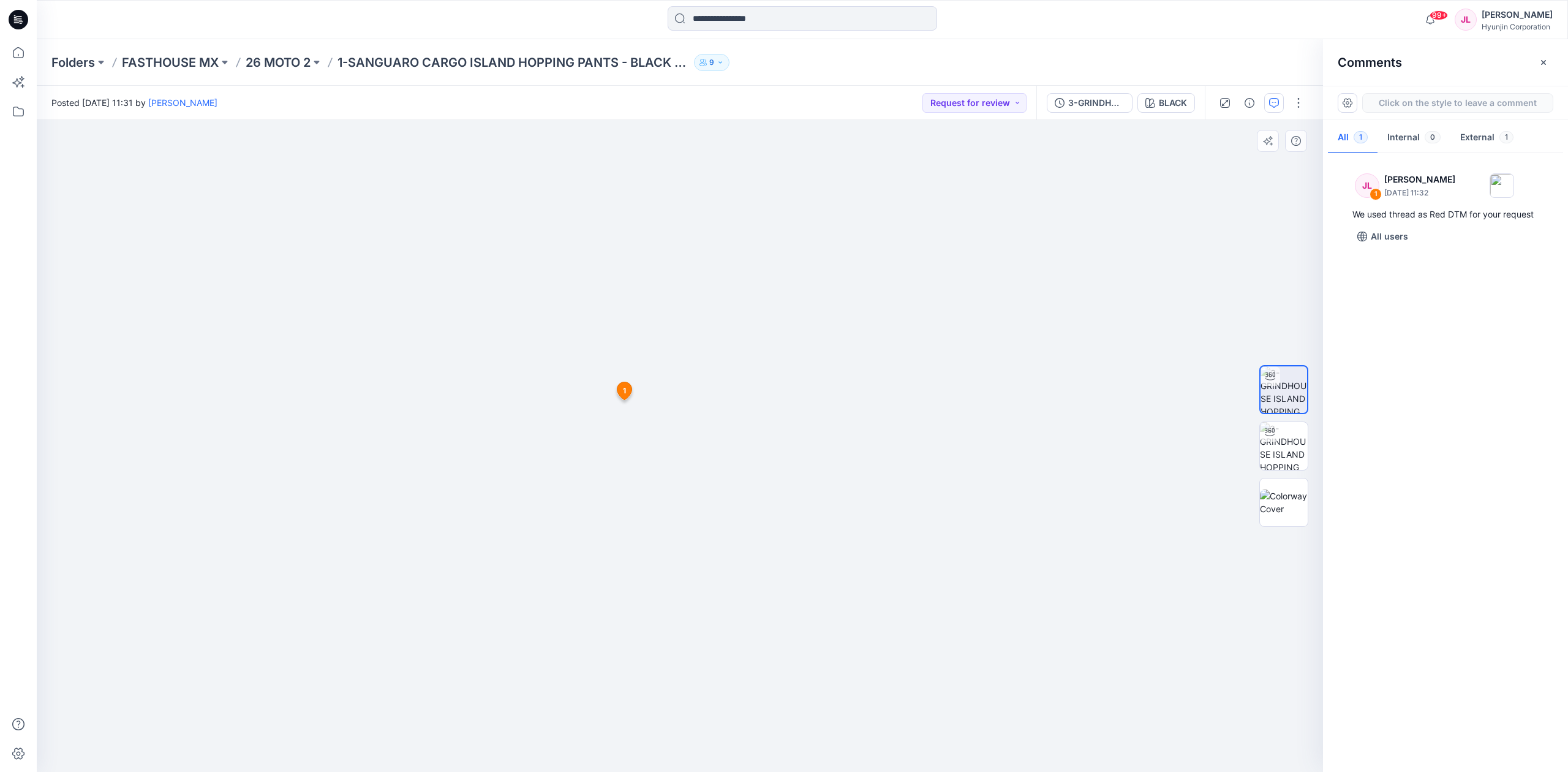
click at [603, 515] on div "2 1 [PERSON_NAME] [DATE] 11:32 We used thread as Red DTM for your request Reply" at bounding box center [680, 446] width 1286 height 652
click at [620, 543] on textarea at bounding box center [685, 551] width 201 height 49
type textarea "*"
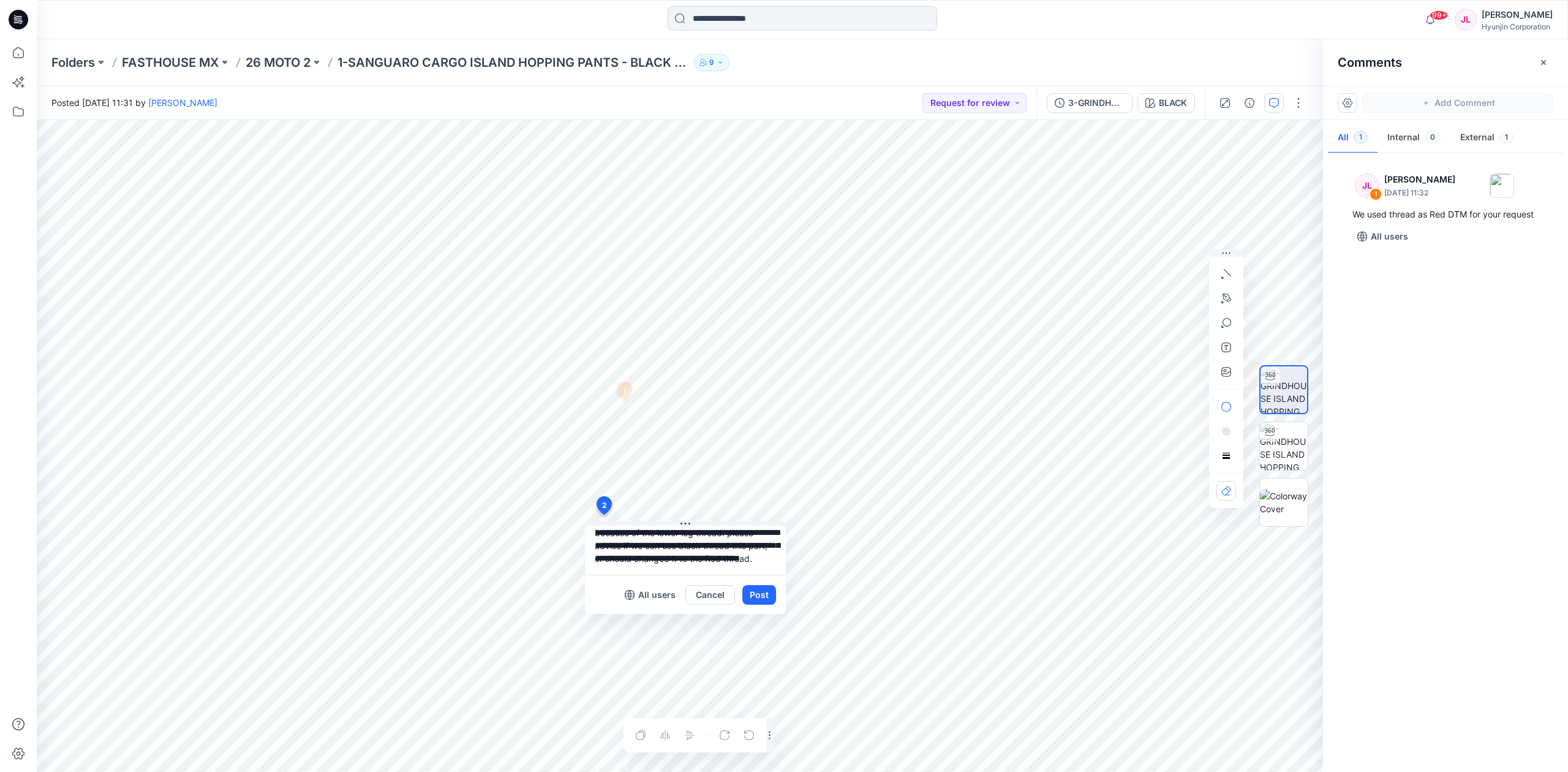
scroll to position [35, 0]
type textarea "**********"
click at [751, 594] on button "Post" at bounding box center [759, 595] width 34 height 19
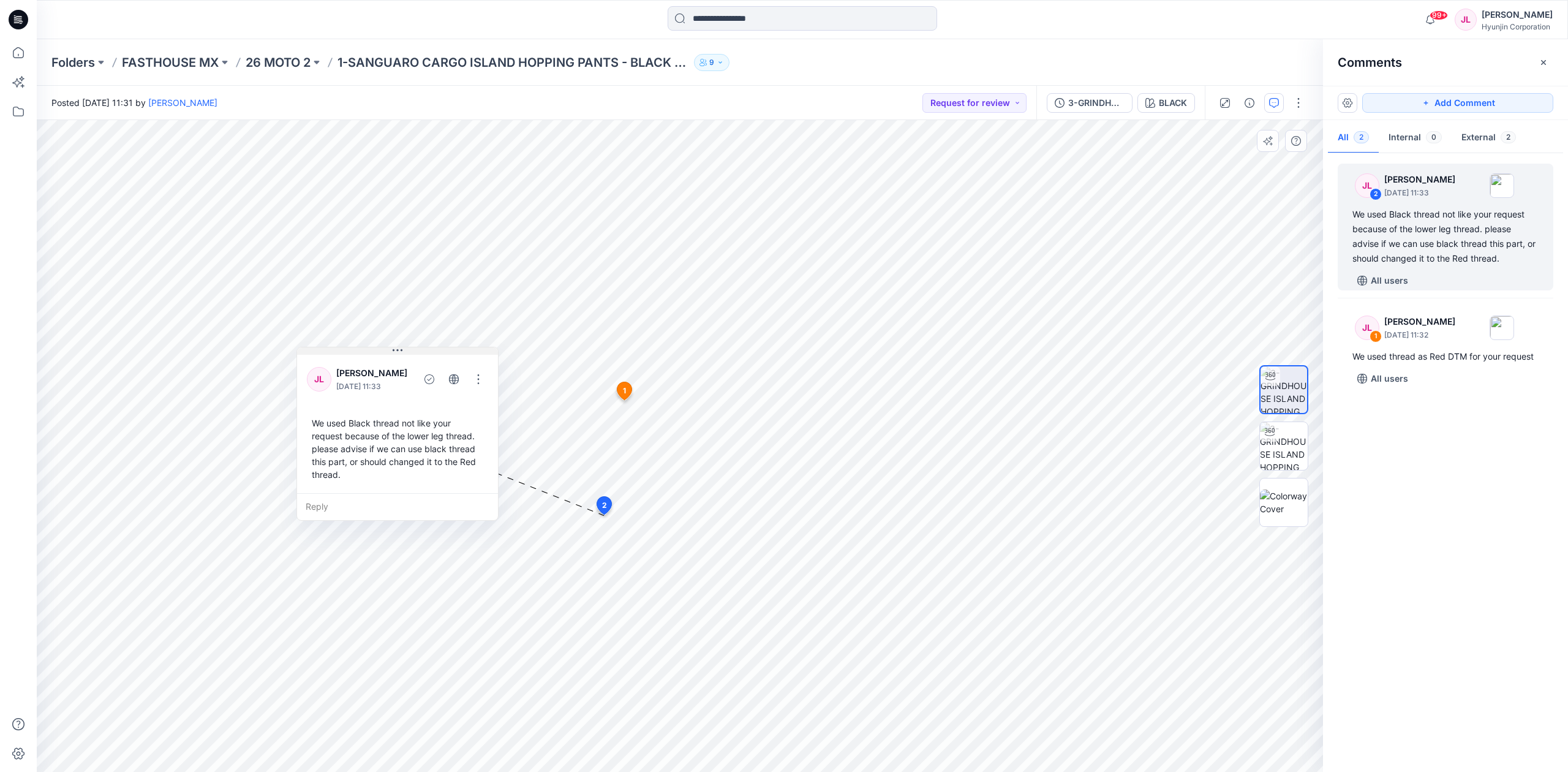
drag, startPoint x: 694, startPoint y: 522, endPoint x: 406, endPoint y: 347, distance: 337.0
click at [406, 347] on button at bounding box center [397, 351] width 201 height 7
